Goal: Task Accomplishment & Management: Manage account settings

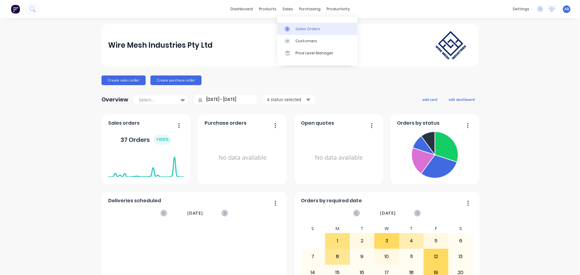
click at [299, 31] on div "Sales Orders" at bounding box center [308, 28] width 25 height 5
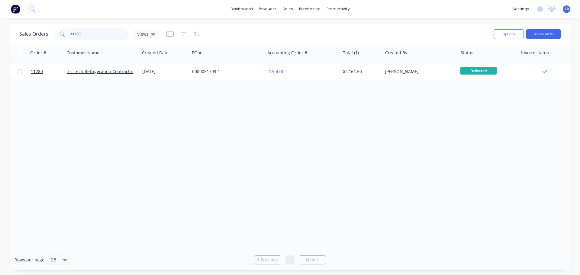
click at [90, 31] on input "11280" at bounding box center [99, 34] width 59 height 12
click at [340, 27] on div "Workflow" at bounding box center [349, 28] width 18 height 5
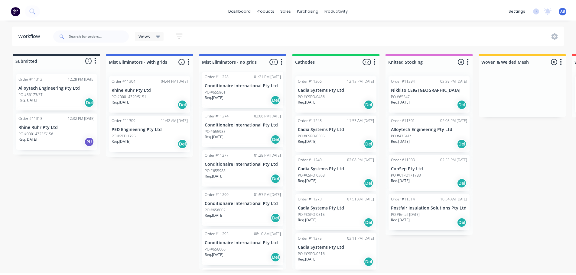
scroll to position [91, 0]
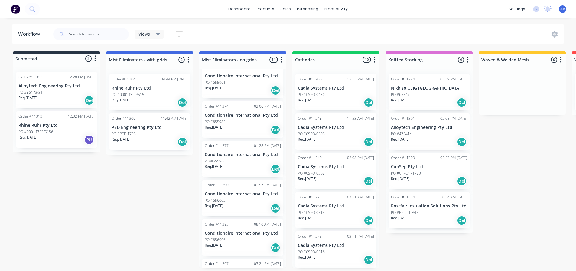
click at [15, 14] on button at bounding box center [15, 9] width 13 height 12
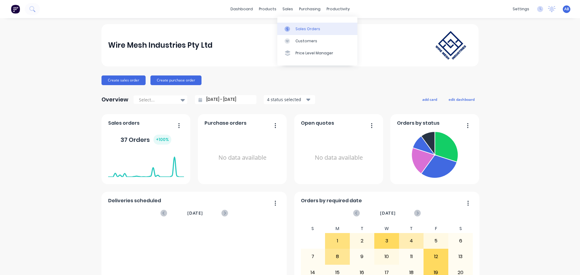
click at [299, 28] on div "Sales Orders" at bounding box center [308, 28] width 25 height 5
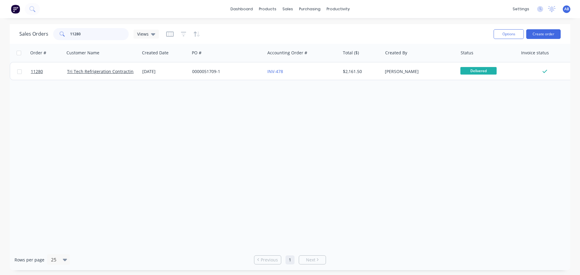
click at [91, 34] on input "11280" at bounding box center [99, 34] width 59 height 12
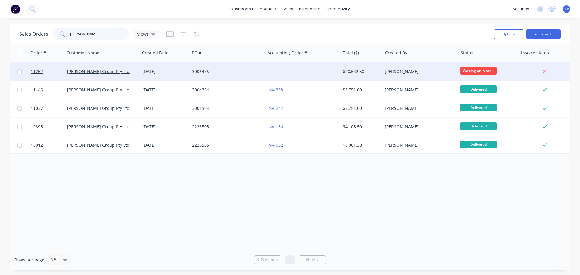
type input "[PERSON_NAME]"
click at [246, 73] on div "3006475" at bounding box center [225, 72] width 67 height 6
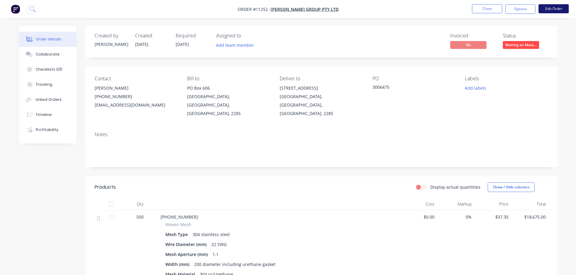
click at [551, 8] on button "Edit Order" at bounding box center [553, 8] width 30 height 9
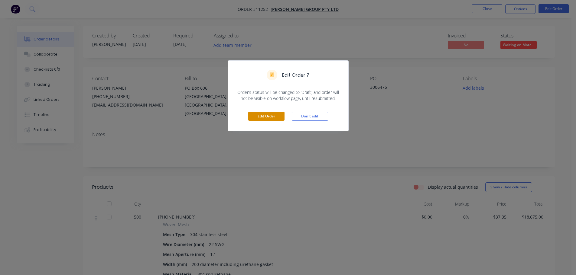
click at [268, 116] on button "Edit Order" at bounding box center [266, 116] width 36 height 9
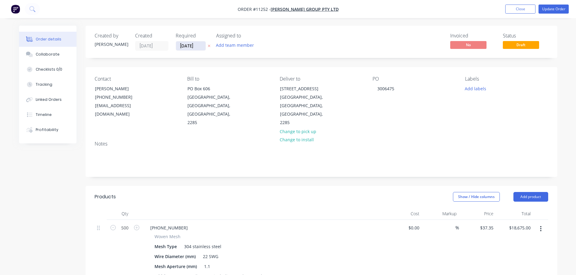
click at [193, 45] on input "[DATE]" at bounding box center [191, 45] width 30 height 9
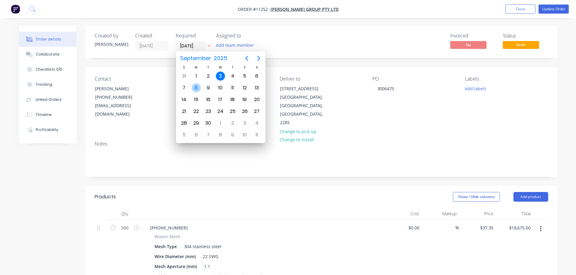
click at [194, 89] on div "8" at bounding box center [196, 87] width 9 height 9
type input "[DATE]"
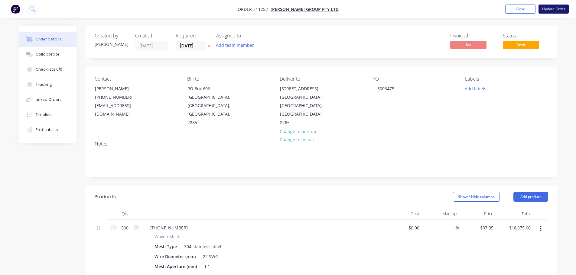
click at [546, 8] on button "Update Order" at bounding box center [553, 9] width 30 height 9
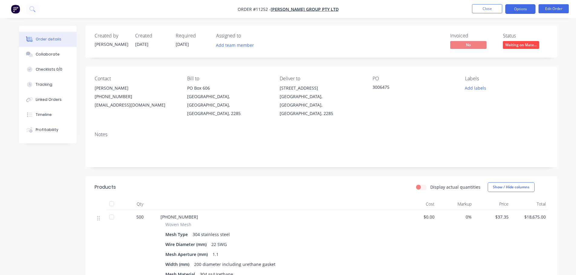
click at [522, 8] on button "Options" at bounding box center [520, 9] width 30 height 10
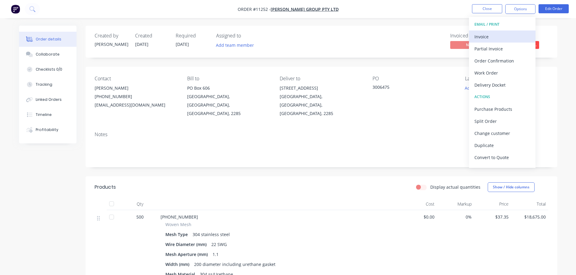
click at [485, 37] on div "Invoice" at bounding box center [502, 36] width 56 height 9
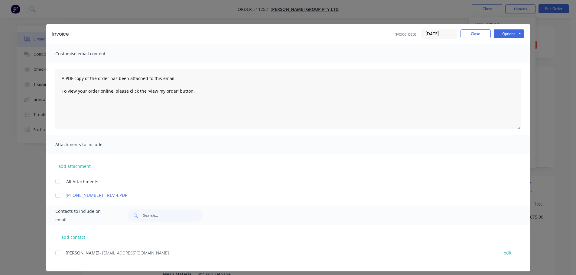
click at [58, 253] on div at bounding box center [58, 253] width 12 height 12
click at [511, 34] on button "Options" at bounding box center [509, 33] width 30 height 9
click at [509, 63] on button "Email" at bounding box center [513, 65] width 39 height 10
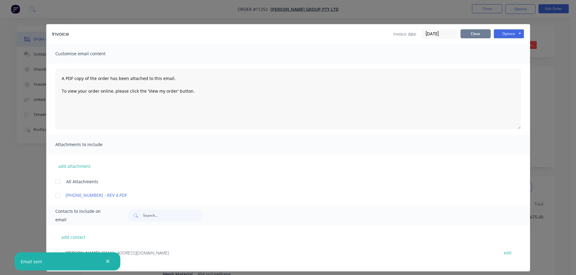
click at [478, 35] on button "Close" at bounding box center [475, 33] width 30 height 9
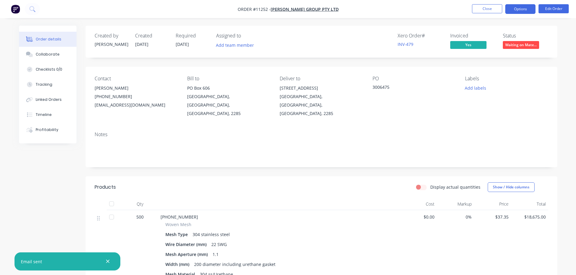
click at [518, 10] on button "Options" at bounding box center [520, 9] width 30 height 10
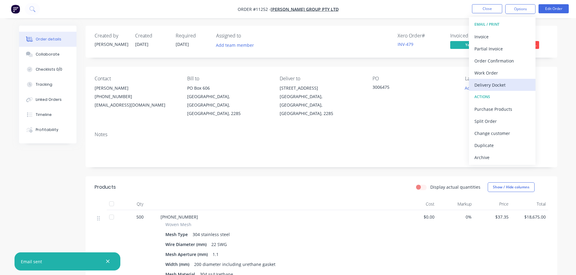
click at [496, 81] on div "Delivery Docket" at bounding box center [502, 85] width 56 height 9
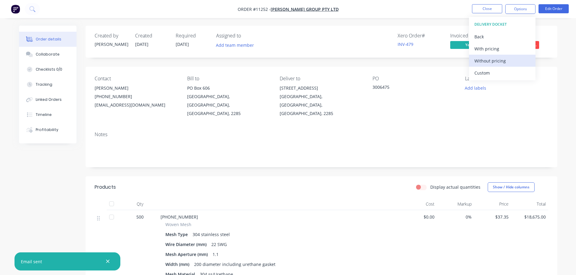
click at [485, 63] on div "Without pricing" at bounding box center [502, 61] width 56 height 9
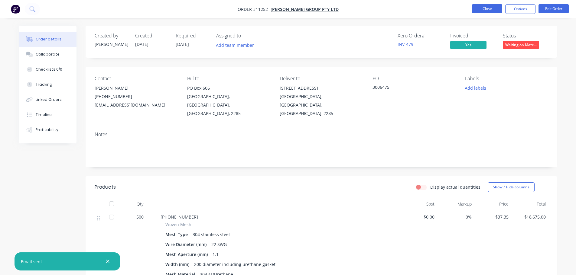
click at [494, 6] on button "Close" at bounding box center [487, 8] width 30 height 9
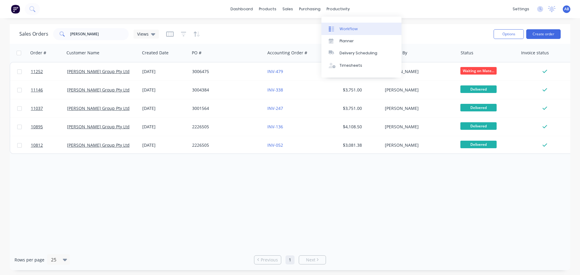
click at [346, 28] on div "Workflow" at bounding box center [349, 28] width 18 height 5
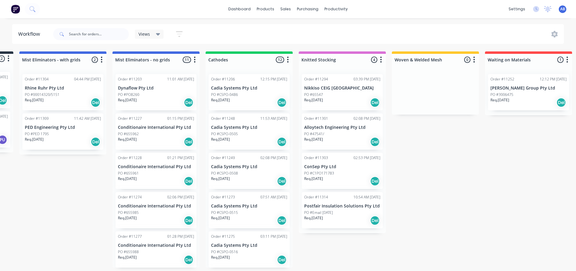
scroll to position [0, 106]
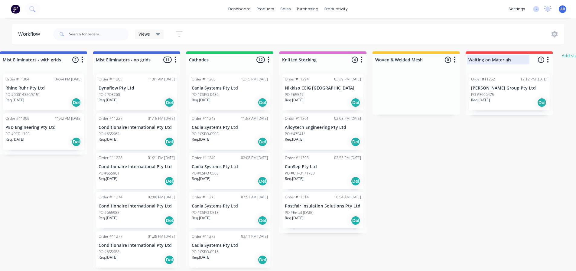
click at [492, 58] on div at bounding box center [509, 60] width 87 height 12
drag, startPoint x: 492, startPoint y: 58, endPoint x: 407, endPoint y: 75, distance: 86.9
click at [407, 75] on div "Submitted 2 Status colour #273444 hex #273444 Save Cancel Summaries Total order…" at bounding box center [305, 159] width 833 height 216
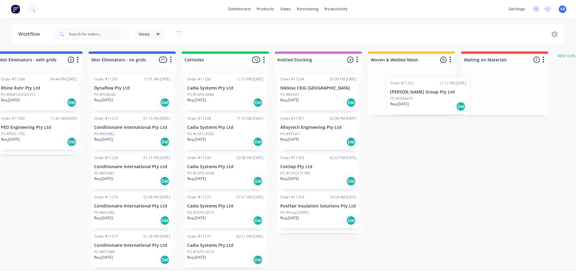
scroll to position [0, 111]
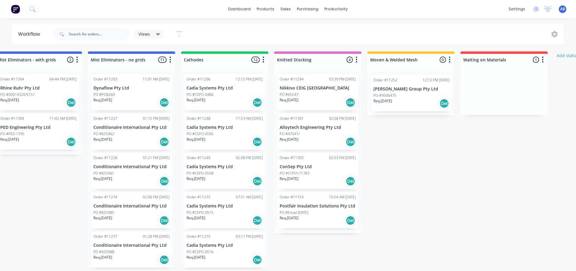
drag, startPoint x: 521, startPoint y: 105, endPoint x: 420, endPoint y: 104, distance: 101.0
click at [420, 104] on div "Submitted 2 Status colour #273444 hex #273444 Save Cancel Summaries Total order…" at bounding box center [300, 159] width 833 height 216
click at [452, 169] on div "Submitted 2 Status colour #273444 hex #273444 Save Cancel Summaries Total order…" at bounding box center [300, 159] width 833 height 216
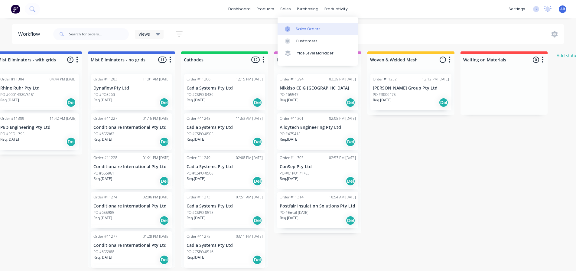
click at [300, 26] on div "Sales Orders" at bounding box center [308, 28] width 25 height 5
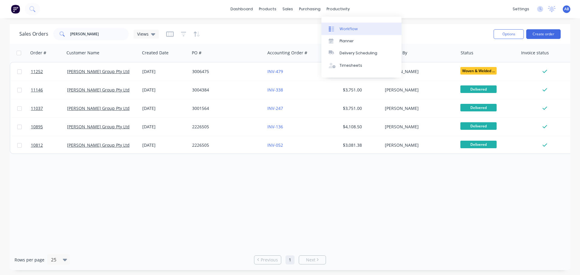
click at [344, 25] on link "Workflow" at bounding box center [362, 29] width 80 height 12
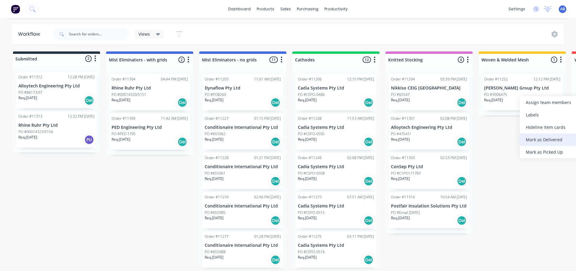
click at [534, 137] on div "Mark as Delivered" at bounding box center [550, 139] width 61 height 12
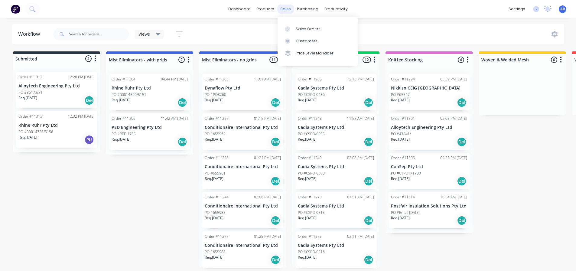
click at [288, 12] on div "sales" at bounding box center [285, 9] width 17 height 9
click at [300, 29] on div "Sales Orders" at bounding box center [308, 28] width 25 height 5
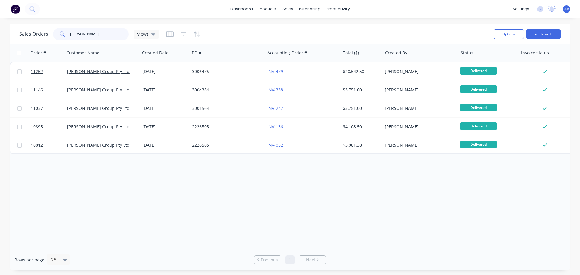
click at [92, 33] on input "[PERSON_NAME]" at bounding box center [99, 34] width 59 height 12
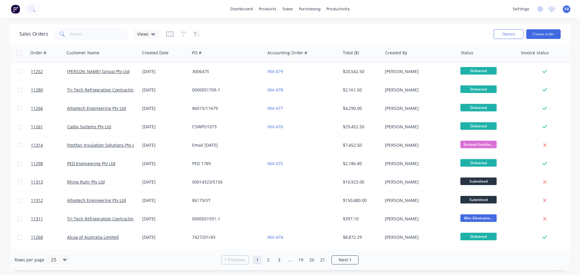
click at [11, 10] on img at bounding box center [15, 9] width 9 height 9
